Goal: Check status: Check status

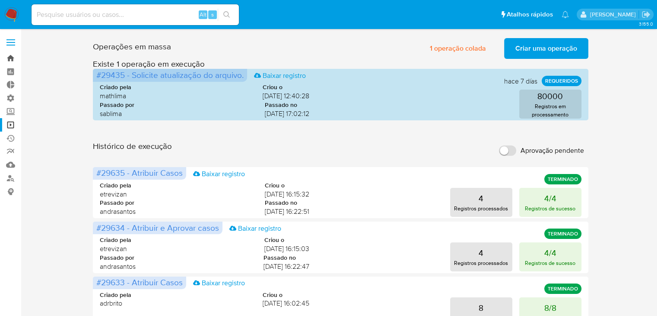
click at [3, 54] on link "Bandeja" at bounding box center [51, 57] width 103 height 13
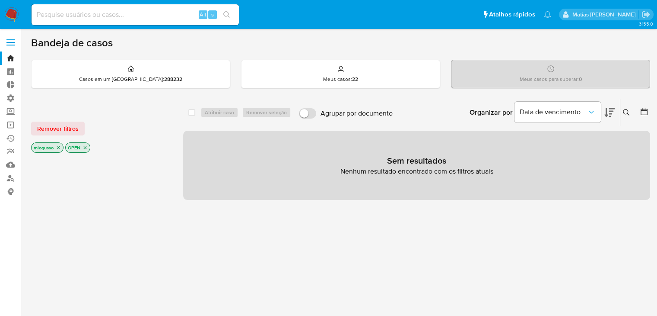
click at [117, 16] on input at bounding box center [135, 14] width 207 height 11
type input "2434829640"
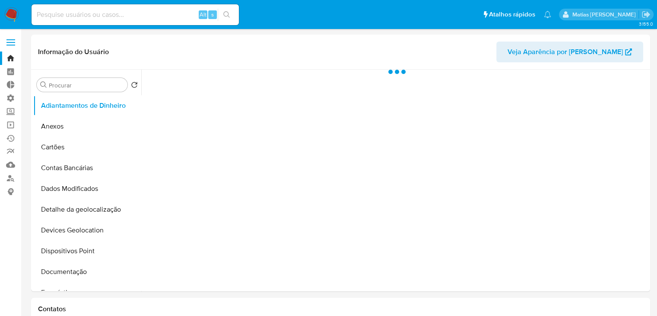
select select "10"
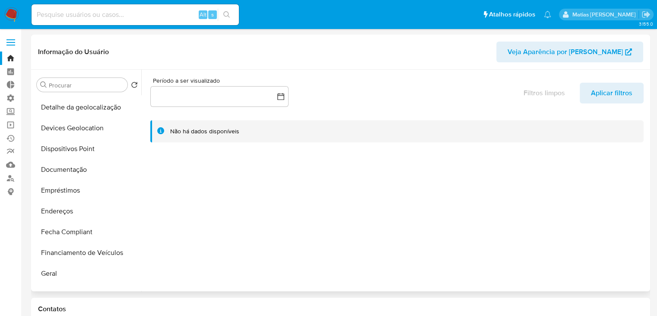
scroll to position [105, 0]
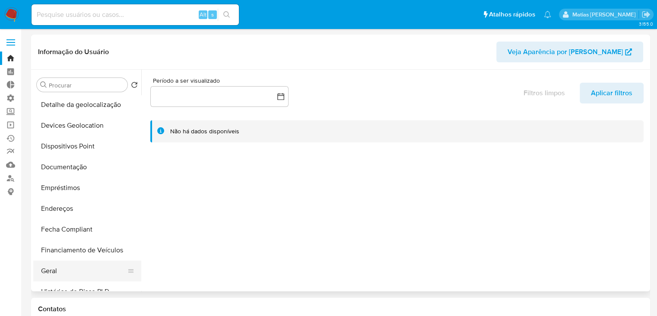
click at [87, 269] on button "Geral" at bounding box center [83, 270] width 101 height 21
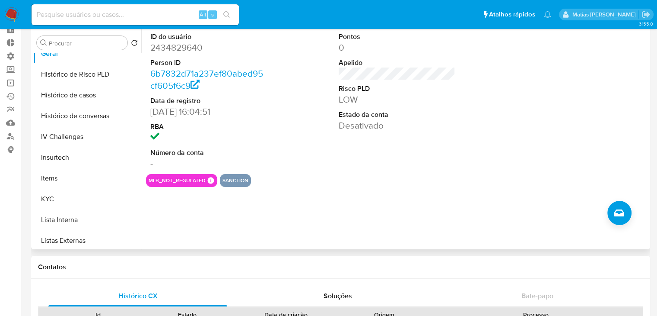
scroll to position [280, 0]
click at [102, 198] on button "KYC" at bounding box center [83, 198] width 101 height 21
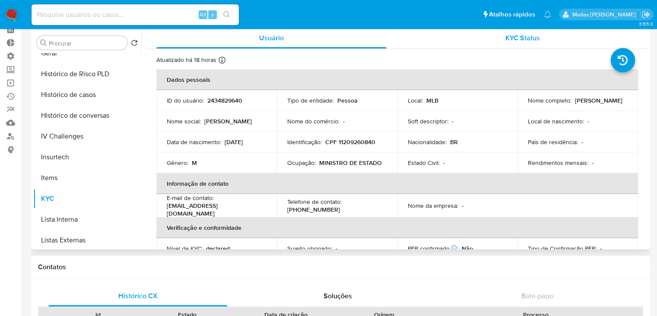
click at [538, 39] on div "KYC Status" at bounding box center [523, 38] width 230 height 21
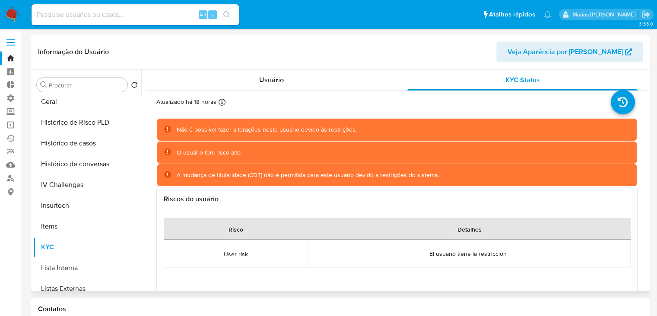
scroll to position [252, 0]
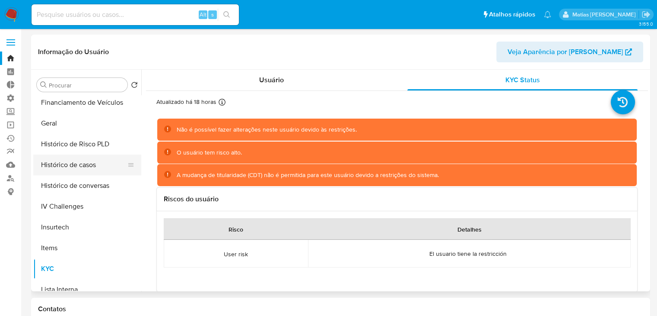
click at [86, 160] on button "Histórico de casos" at bounding box center [83, 164] width 101 height 21
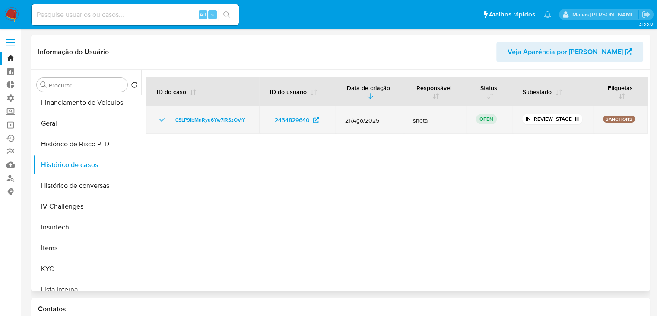
click at [159, 118] on icon "Mostrar/Ocultar" at bounding box center [162, 119] width 6 height 3
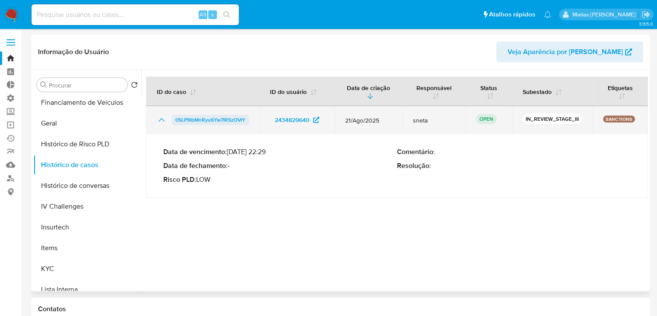
click at [241, 121] on span "0SLP9IbMnRyu6Yw7IRSzOVrY" at bounding box center [210, 120] width 70 height 10
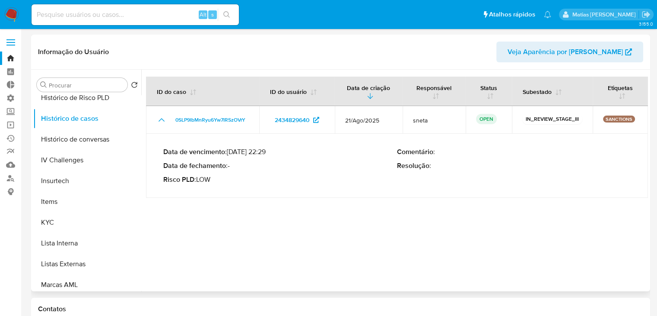
scroll to position [302, 0]
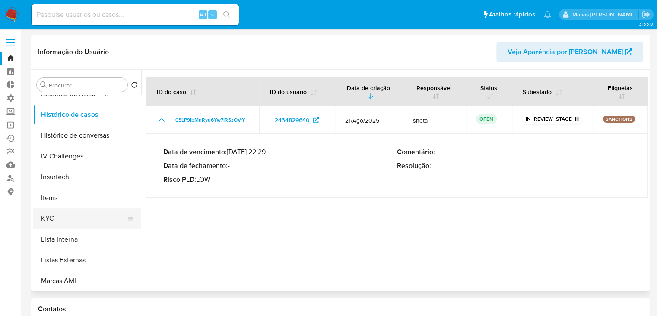
click at [102, 224] on button "KYC" at bounding box center [83, 218] width 101 height 21
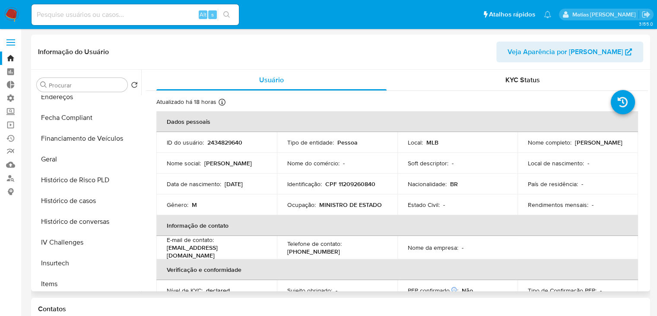
scroll to position [208, 0]
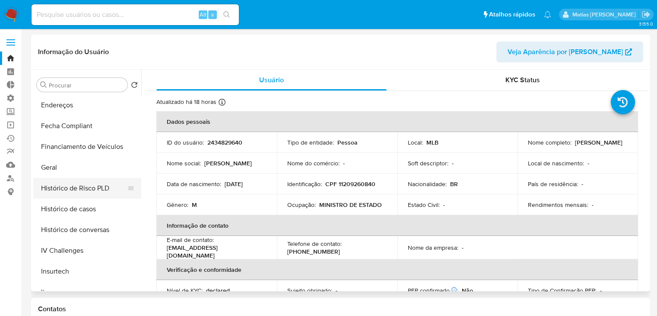
click at [107, 178] on button "Histórico de Risco PLD" at bounding box center [83, 188] width 101 height 21
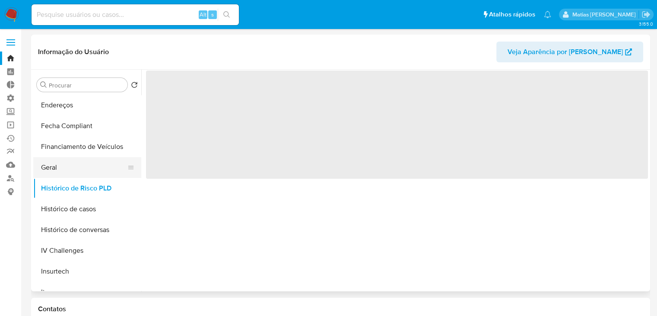
click at [104, 172] on button "Geral" at bounding box center [83, 167] width 101 height 21
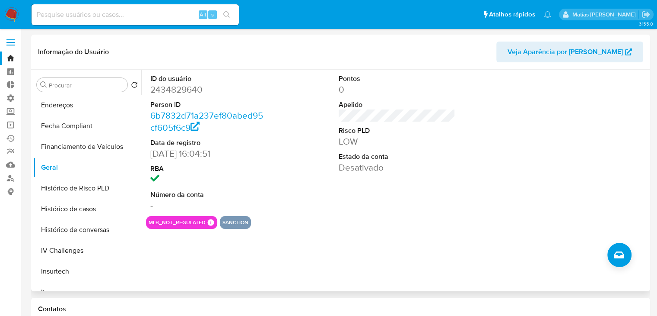
scroll to position [386, 0]
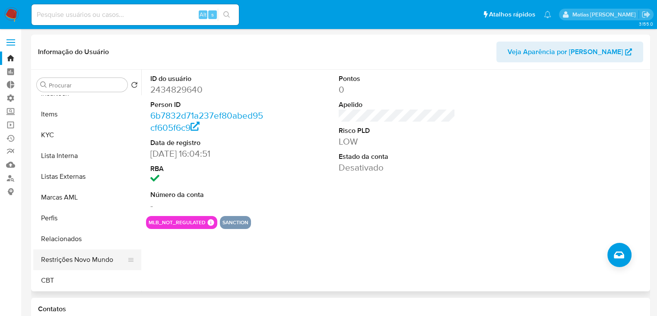
click at [95, 256] on button "Restrições Novo Mundo" at bounding box center [83, 259] width 101 height 21
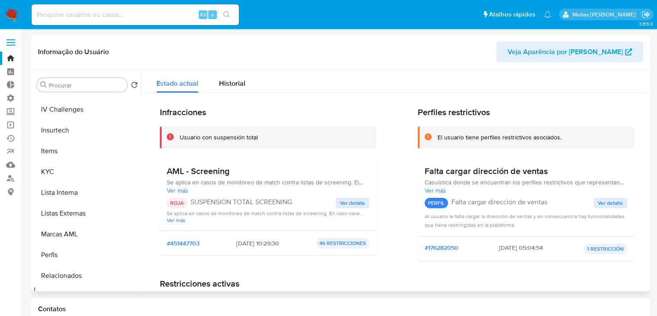
scroll to position [90, 0]
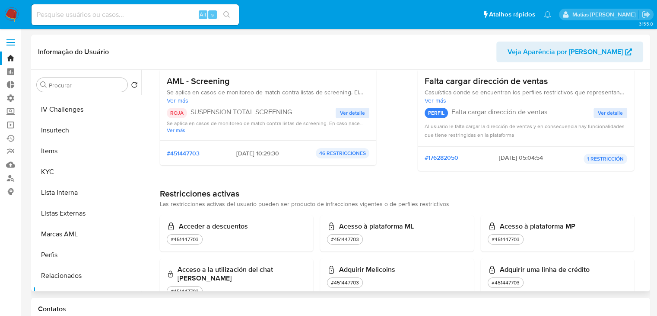
drag, startPoint x: 141, startPoint y: 260, endPoint x: 141, endPoint y: 178, distance: 82.6
click at [141, 178] on div "Procurar Retornar ao pedido padrão Adiantamentos de Dinheiro Anexos Cartões Con…" at bounding box center [340, 180] width 615 height 221
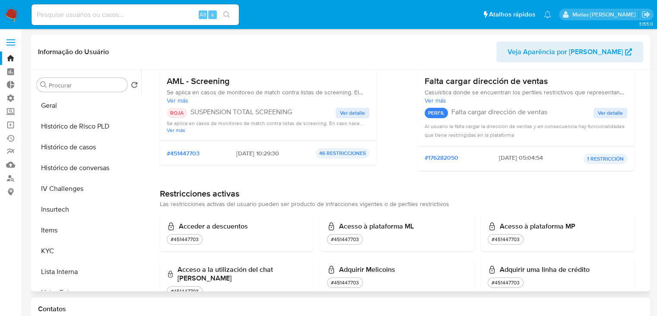
scroll to position [218, 0]
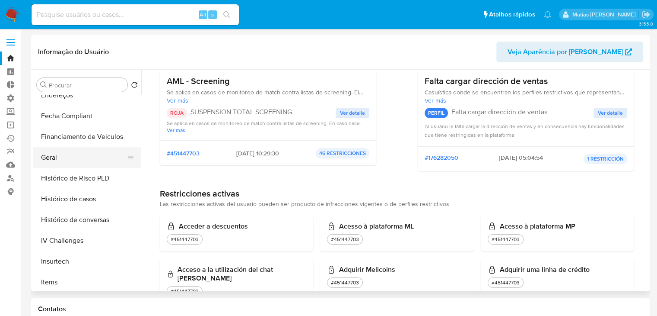
click at [107, 155] on button "Geral" at bounding box center [83, 157] width 101 height 21
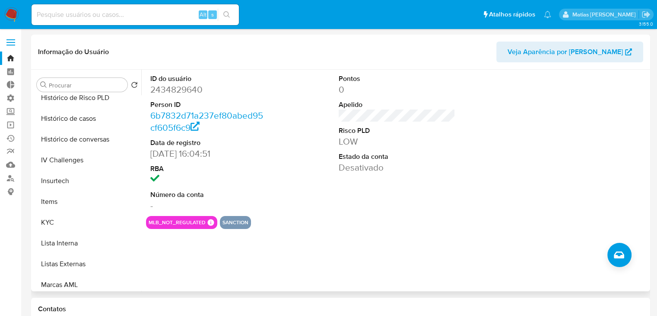
scroll to position [303, 0]
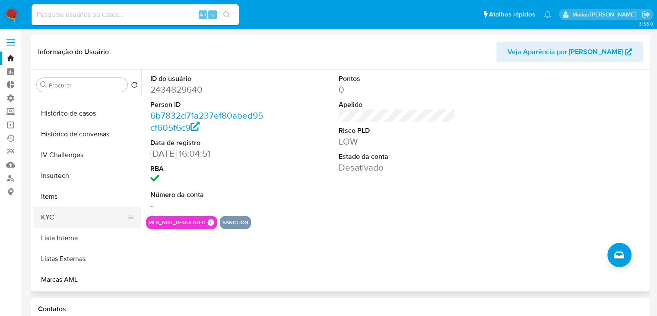
click at [107, 220] on button "KYC" at bounding box center [83, 217] width 101 height 21
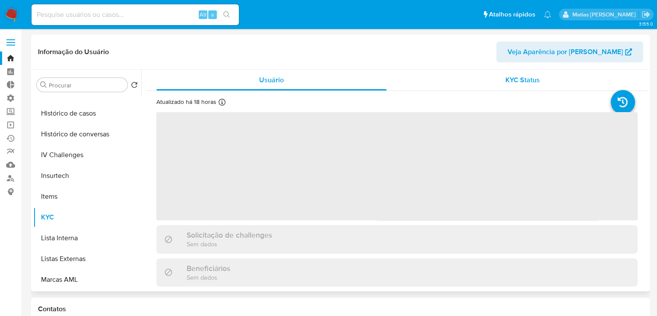
click at [512, 80] on span "KYC Status" at bounding box center [523, 80] width 35 height 10
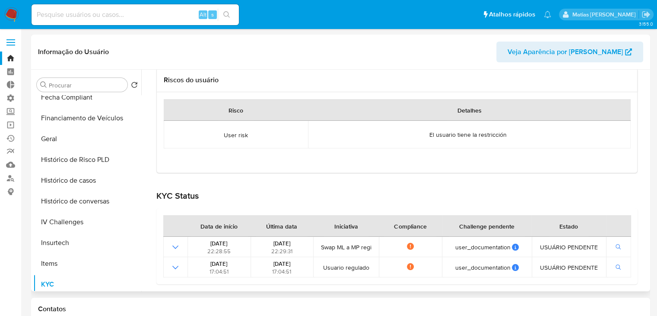
scroll to position [232, 0]
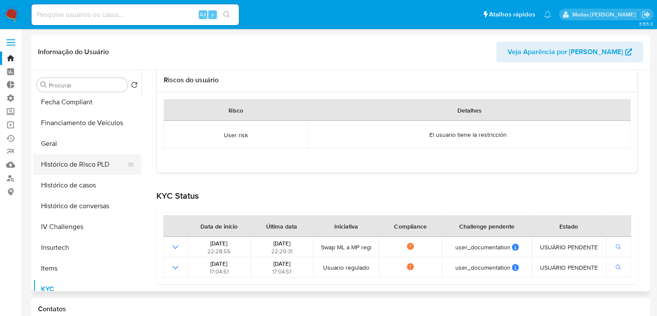
click at [95, 171] on button "Histórico de Risco PLD" at bounding box center [83, 164] width 101 height 21
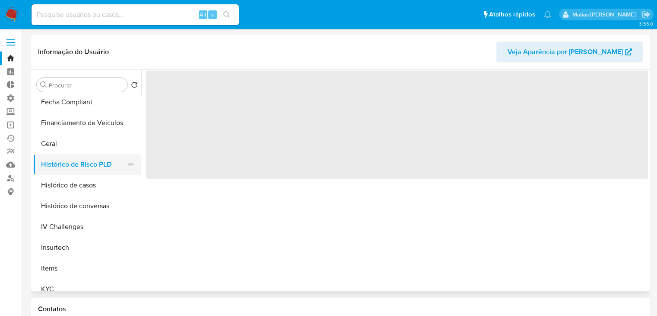
scroll to position [0, 0]
click at [93, 190] on button "Histórico de casos" at bounding box center [83, 185] width 101 height 21
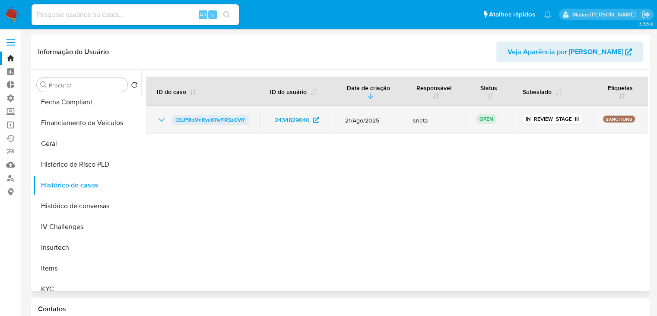
click at [237, 122] on span "0SLP9IbMnRyu6Yw7IRSzOVrY" at bounding box center [210, 120] width 70 height 10
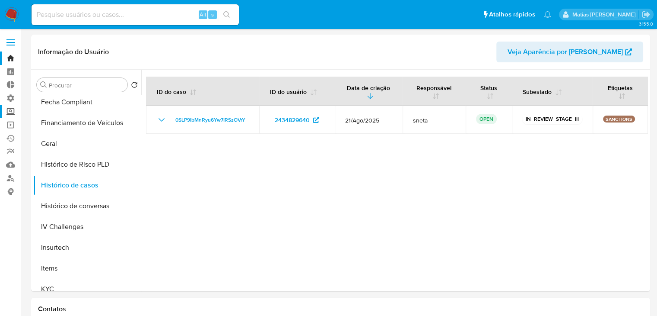
click at [10, 113] on label "Screening" at bounding box center [51, 111] width 103 height 13
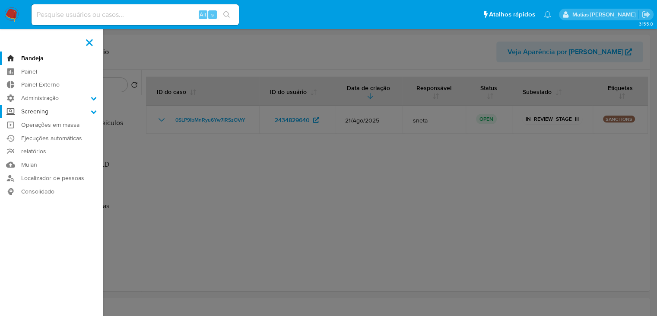
click at [0, 0] on input "Screening" at bounding box center [0, 0] width 0 height 0
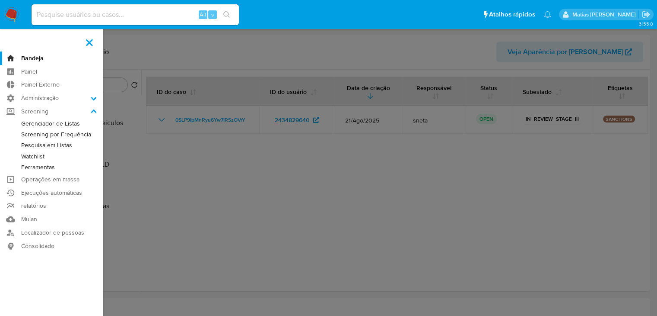
click at [48, 123] on link "Gerenciador de Listas" at bounding box center [51, 123] width 103 height 11
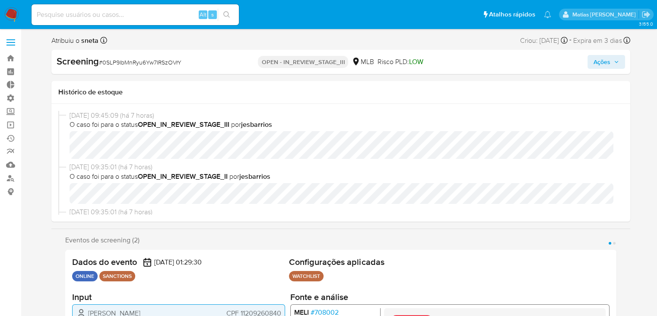
select select "10"
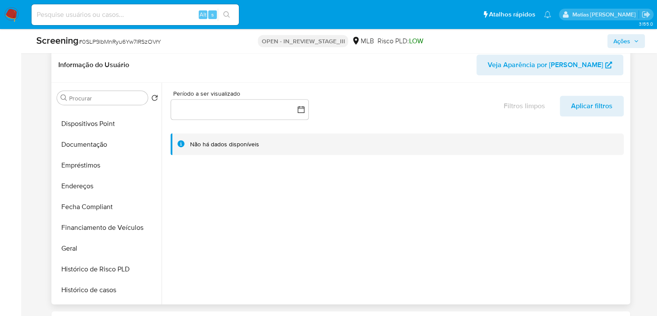
scroll to position [142, 0]
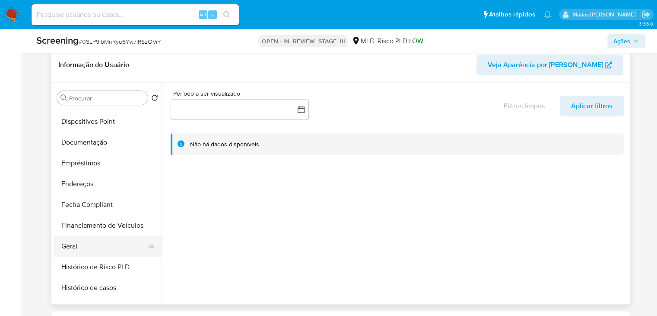
click at [115, 248] on button "Geral" at bounding box center [104, 246] width 101 height 21
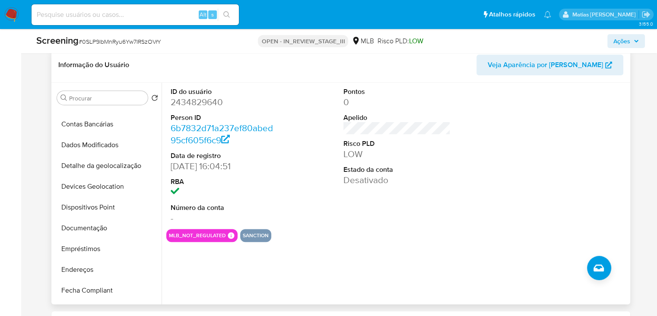
scroll to position [57, 0]
click at [133, 142] on button "Dados Modificados" at bounding box center [104, 144] width 101 height 21
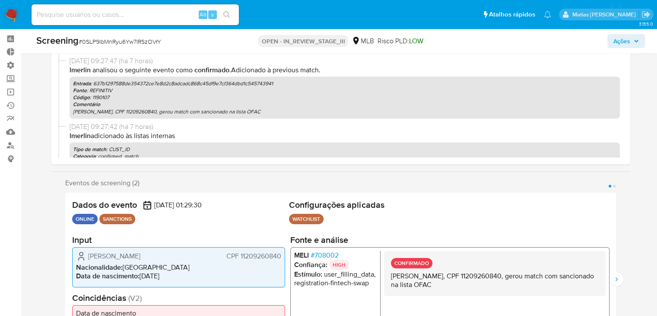
scroll to position [249, 0]
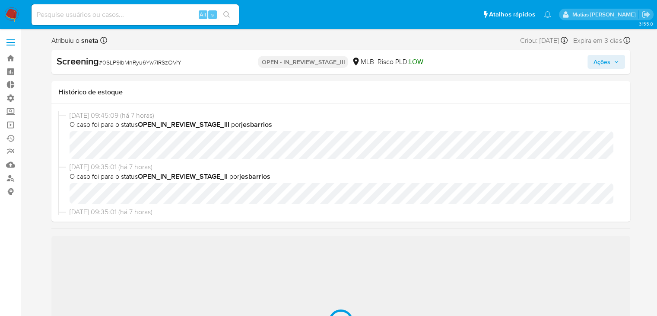
scroll to position [188, 0]
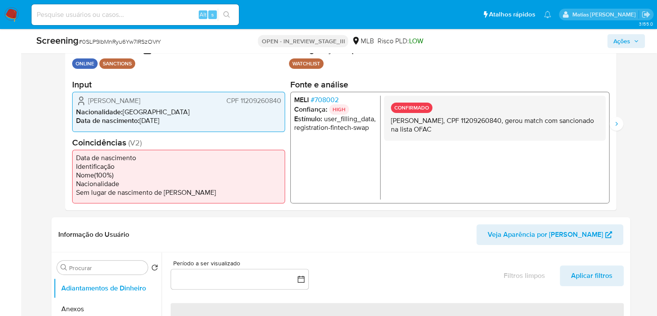
select select "10"
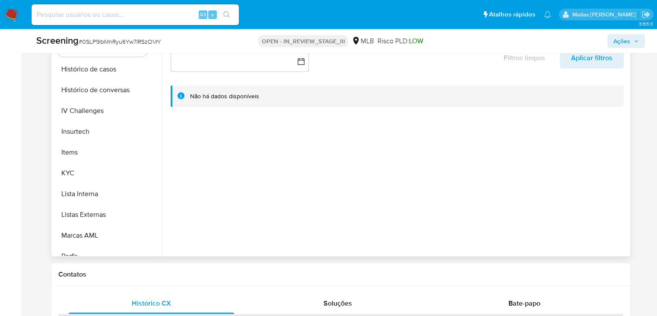
scroll to position [313, 0]
click at [129, 214] on button "Listas Externas" at bounding box center [104, 213] width 101 height 21
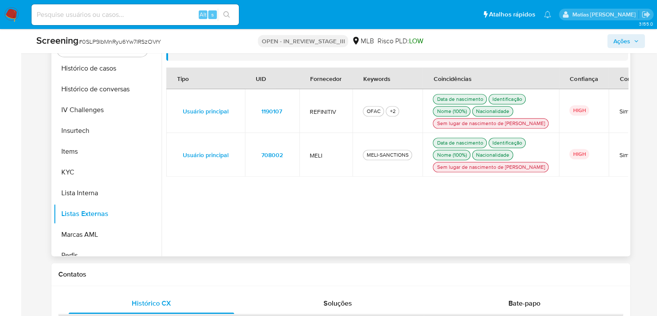
click at [277, 115] on span "1190107" at bounding box center [271, 111] width 21 height 12
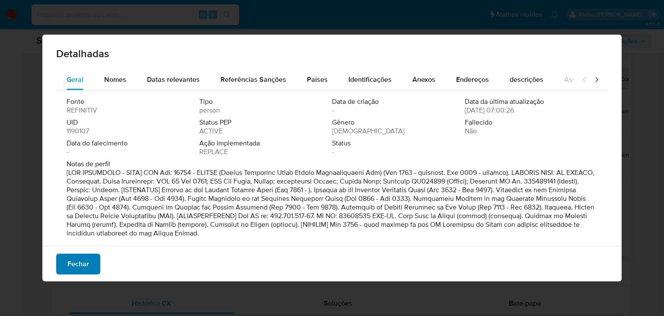
click at [79, 260] on span "Fechar" at bounding box center [78, 263] width 22 height 19
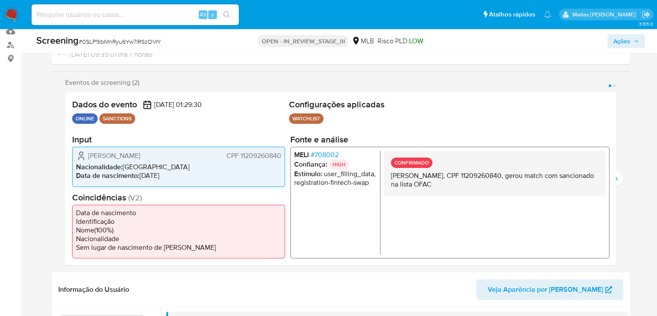
scroll to position [135, 0]
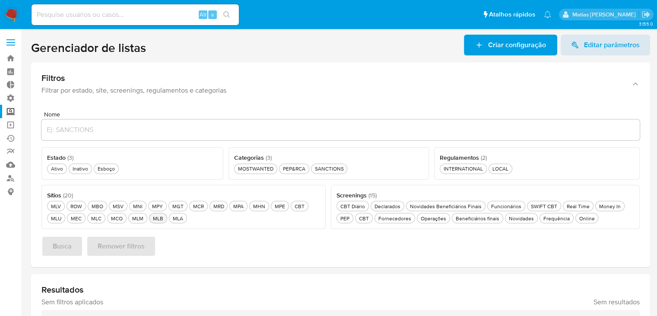
click at [158, 220] on div "MLB MLB" at bounding box center [158, 217] width 14 height 7
click at [72, 188] on div "Sítios ( 20 ) Este campo é obrigatório MLV MLV ROW ROW MBO MBO MSV MSV MNI MNI …" at bounding box center [183, 207] width 284 height 45
click at [60, 167] on div "Ativo Ativo" at bounding box center [57, 168] width 16 height 7
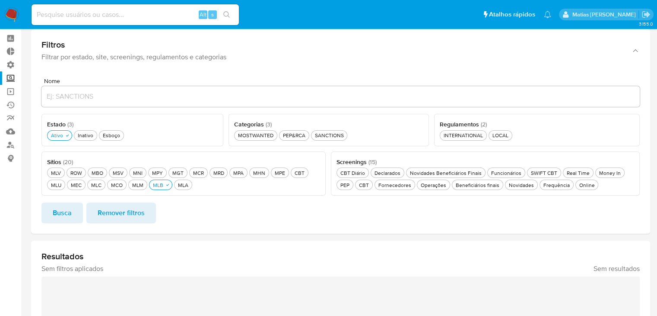
scroll to position [33, 0]
click at [56, 208] on span "Busca" at bounding box center [62, 213] width 19 height 19
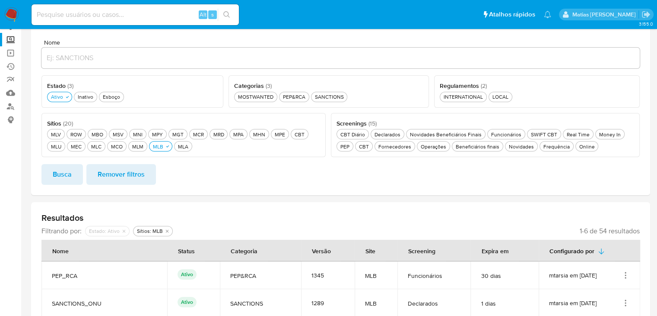
scroll to position [69, 0]
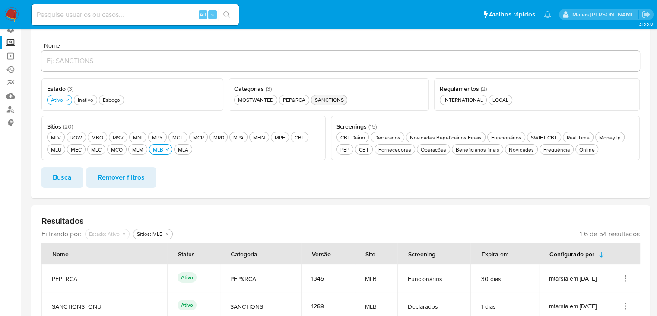
click at [327, 99] on div "SANCTIONS SANCTIONS" at bounding box center [329, 99] width 32 height 7
click at [67, 178] on span "Busca" at bounding box center [62, 177] width 19 height 19
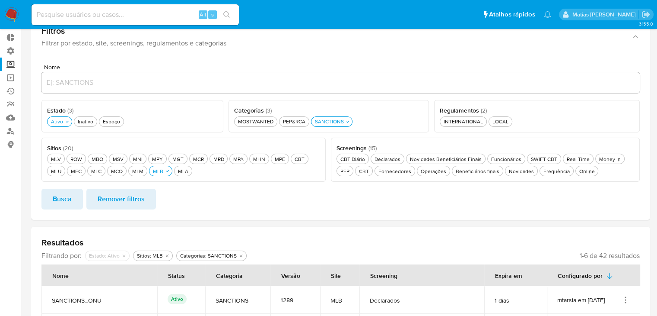
scroll to position [0, 0]
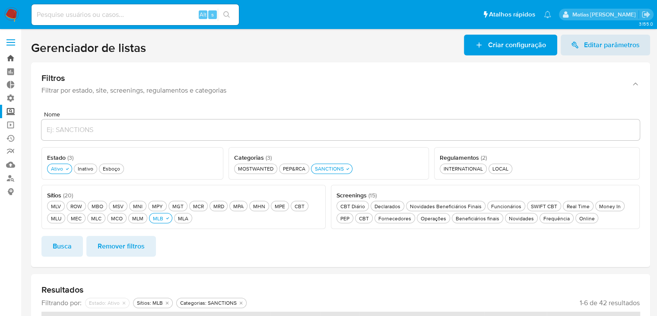
click at [6, 61] on link "Bandeja" at bounding box center [51, 57] width 103 height 13
